Goal: Information Seeking & Learning: Learn about a topic

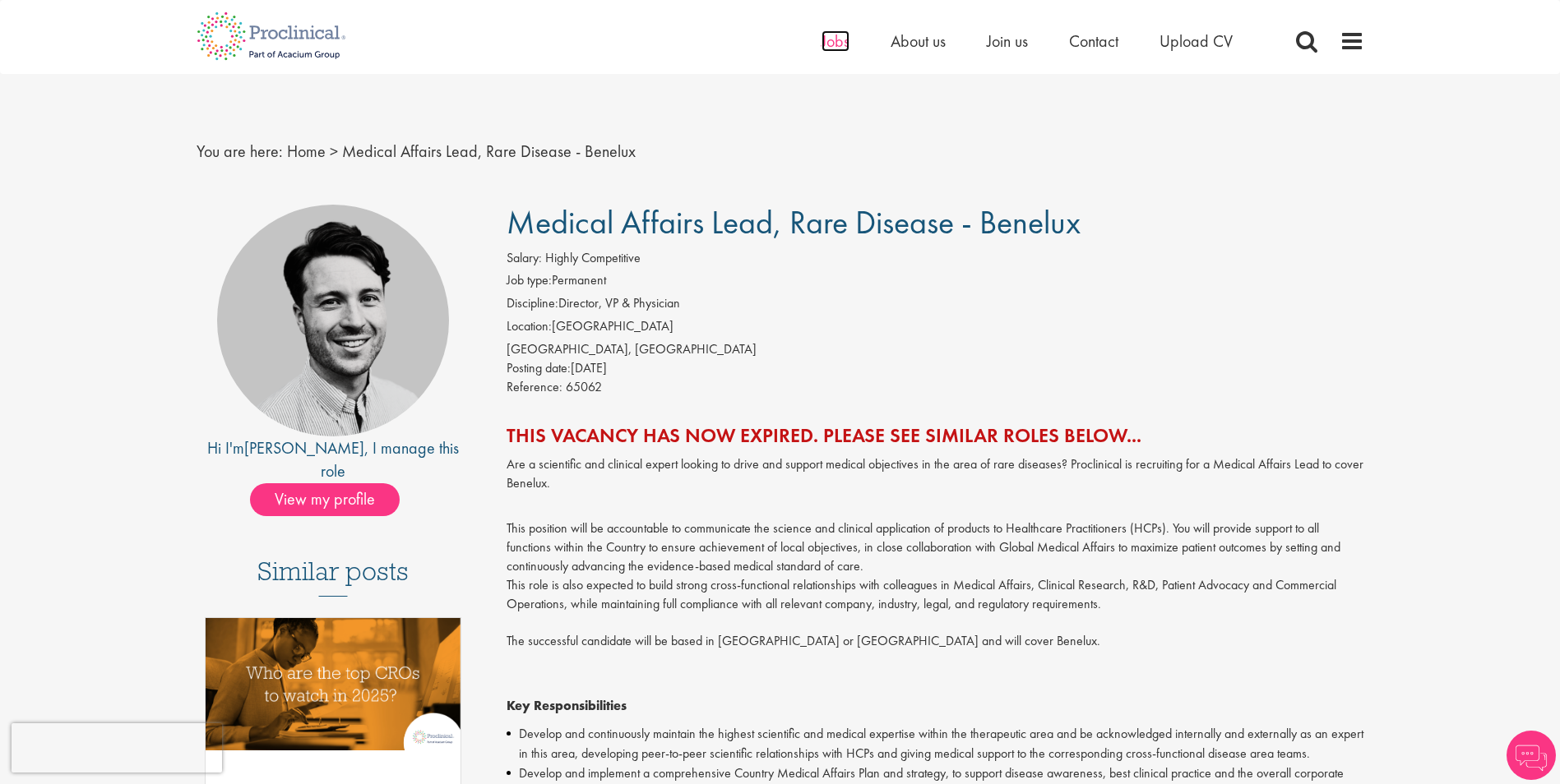
click at [825, 38] on span "Jobs" at bounding box center [835, 41] width 28 height 22
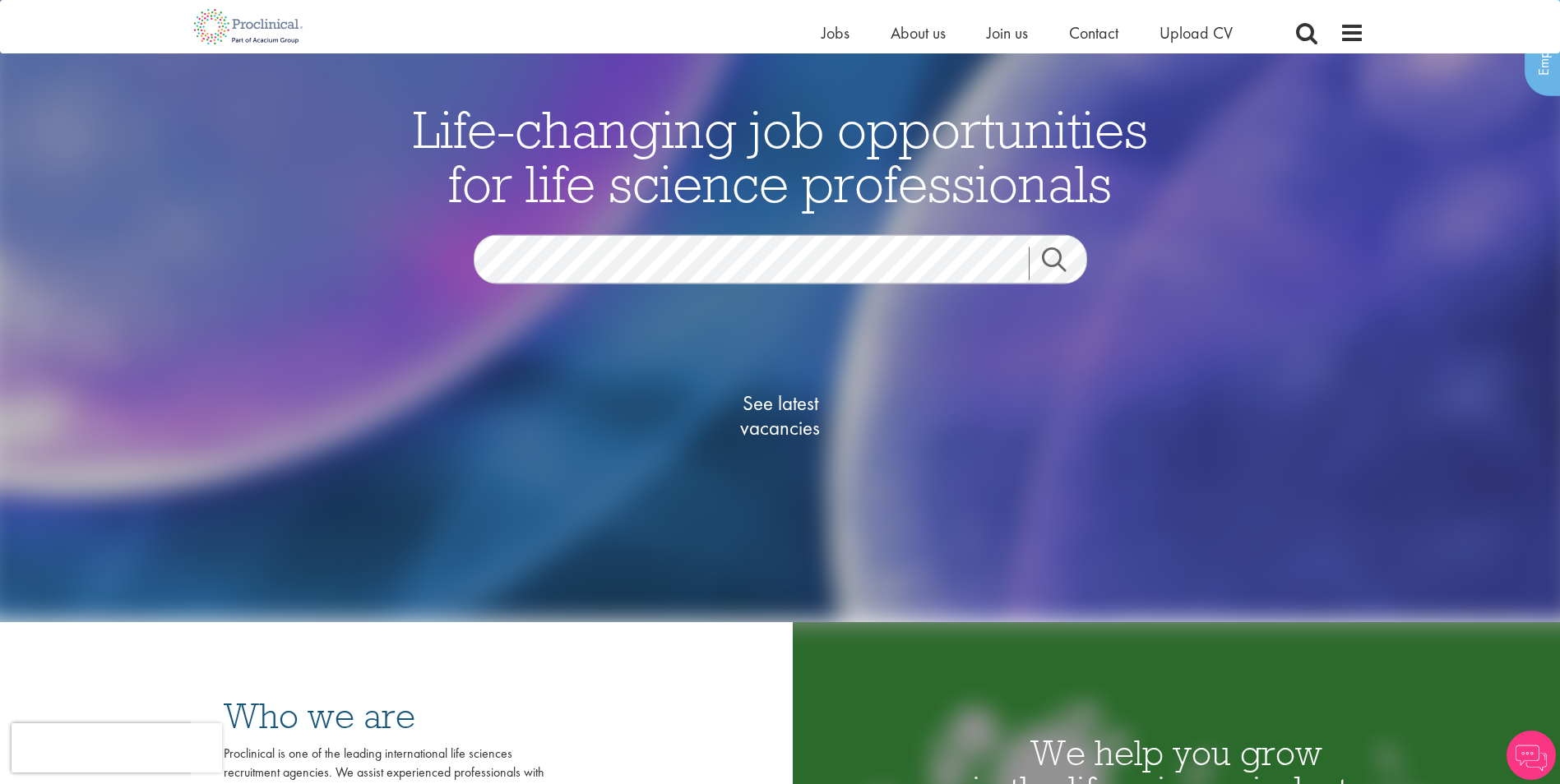
scroll to position [165, 0]
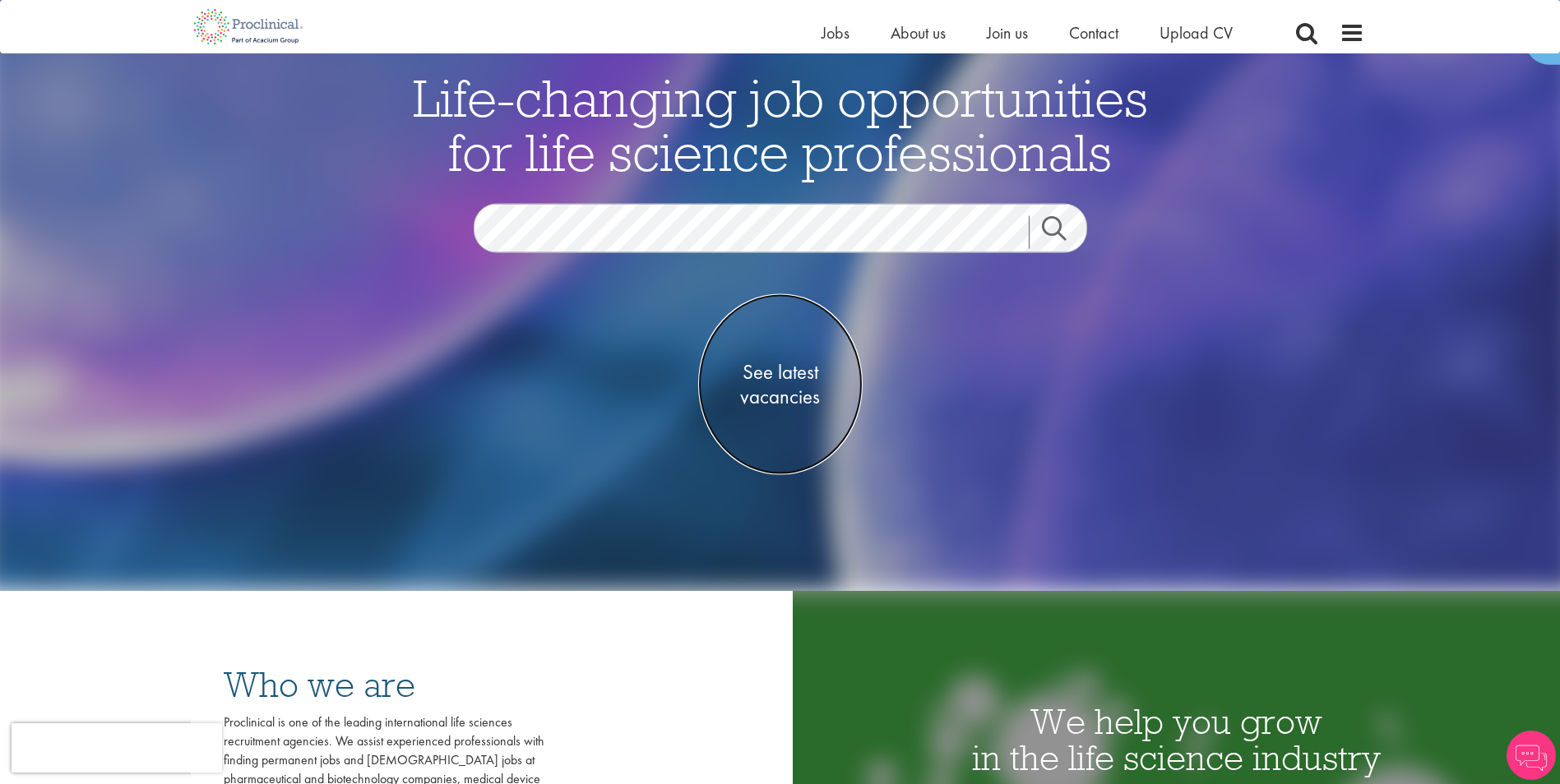
click at [765, 394] on span "See latest vacancies" at bounding box center [780, 383] width 165 height 49
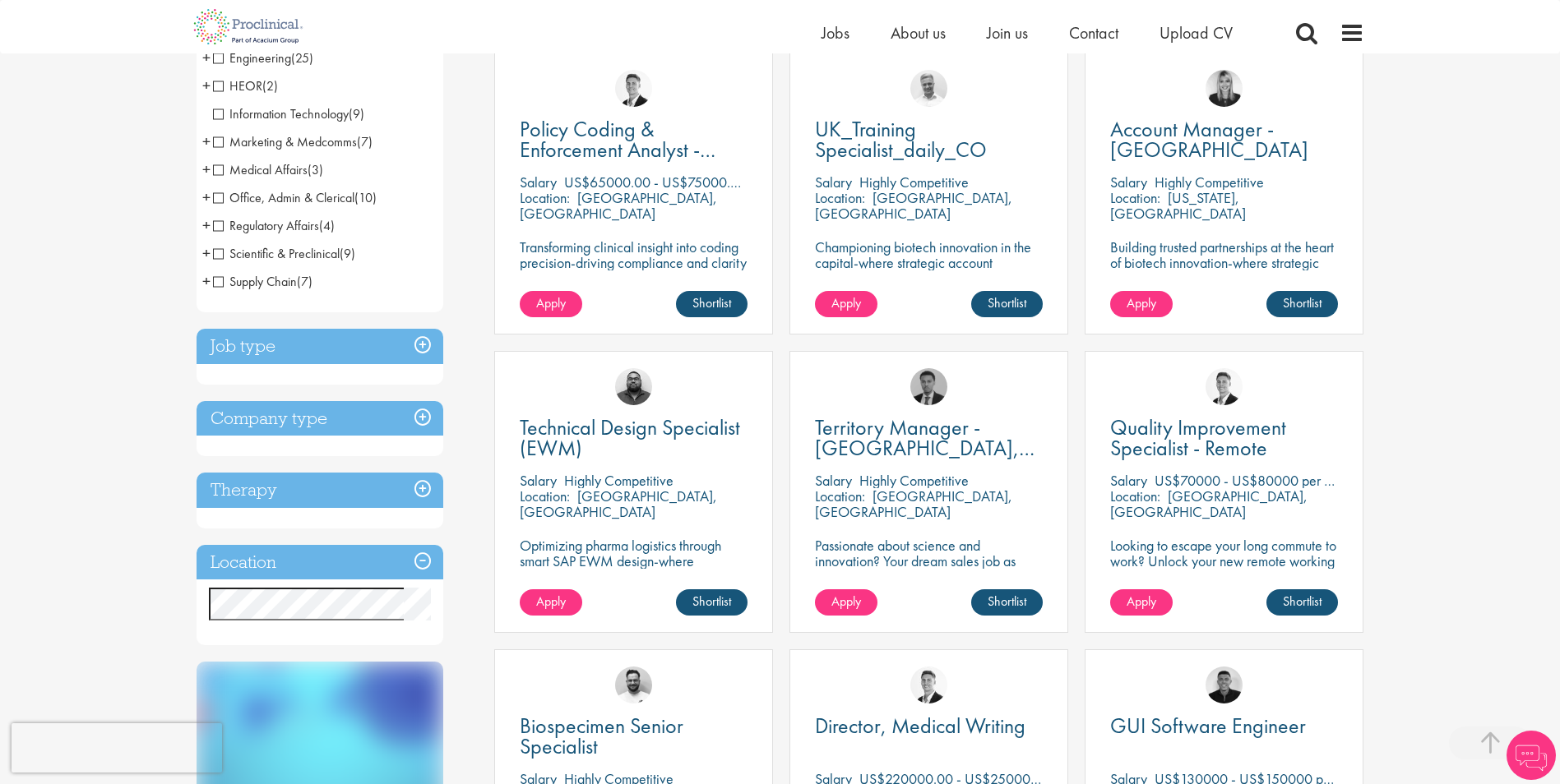
scroll to position [329, 0]
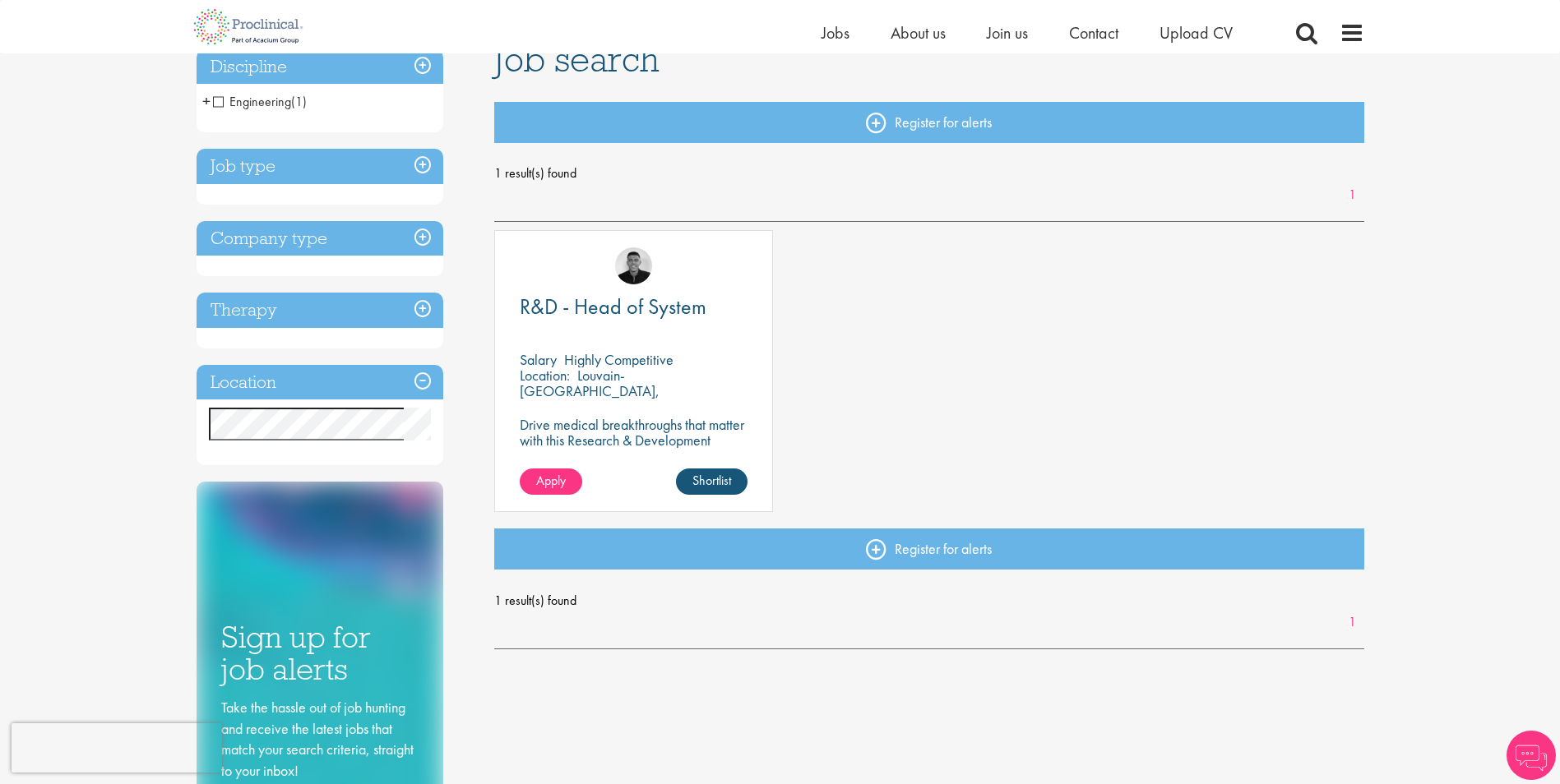
scroll to position [165, 0]
